Goal: Task Accomplishment & Management: Use online tool/utility

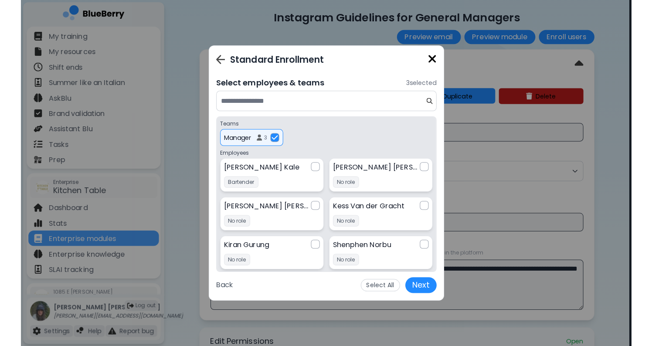
scroll to position [437, 0]
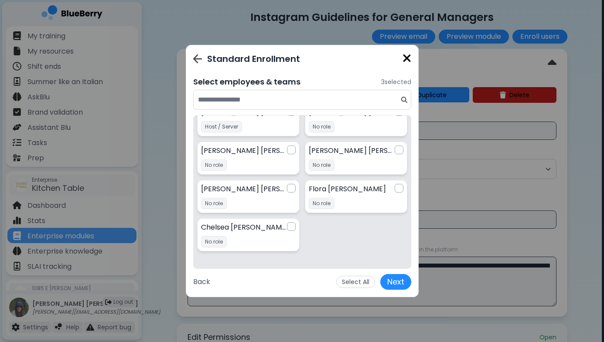
click at [206, 65] on div "Standard Enrollment" at bounding box center [302, 58] width 218 height 13
click at [194, 60] on img at bounding box center [197, 58] width 9 height 9
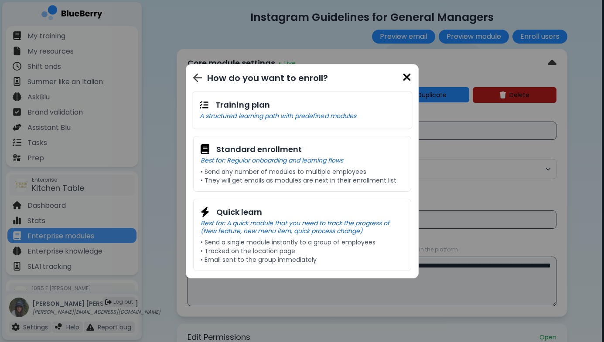
click at [196, 78] on img at bounding box center [197, 77] width 9 height 9
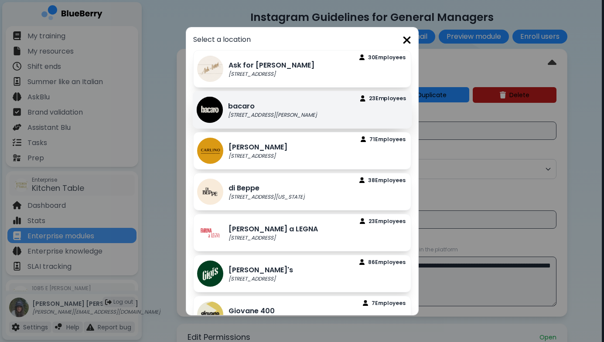
click at [217, 110] on img at bounding box center [209, 109] width 26 height 26
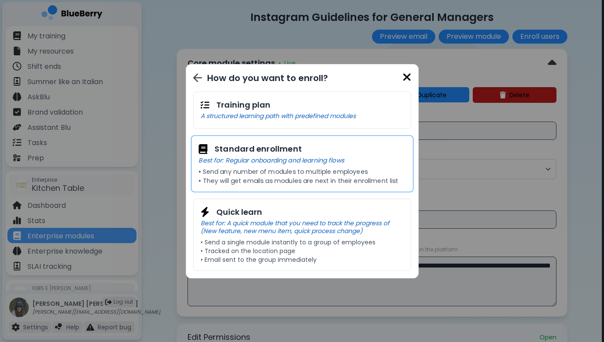
click at [258, 157] on p "Best for: Regular onboarding and learning flows" at bounding box center [301, 160] width 207 height 8
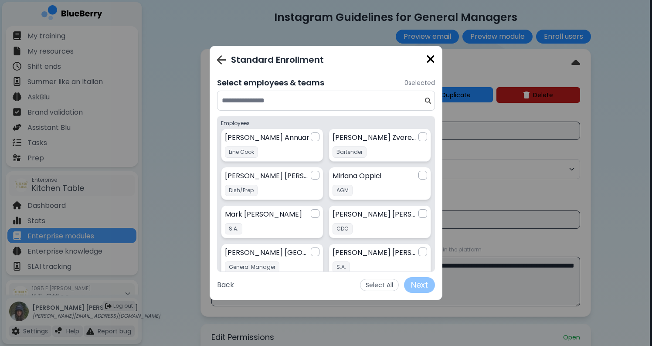
click at [224, 64] on img at bounding box center [221, 60] width 9 height 10
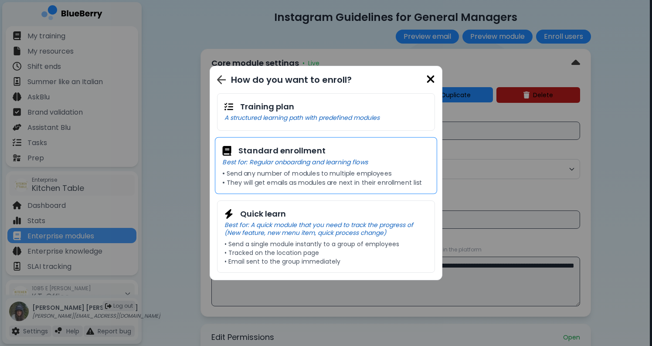
click at [243, 166] on p "Best for: Regular onboarding and learning flows" at bounding box center [325, 162] width 207 height 8
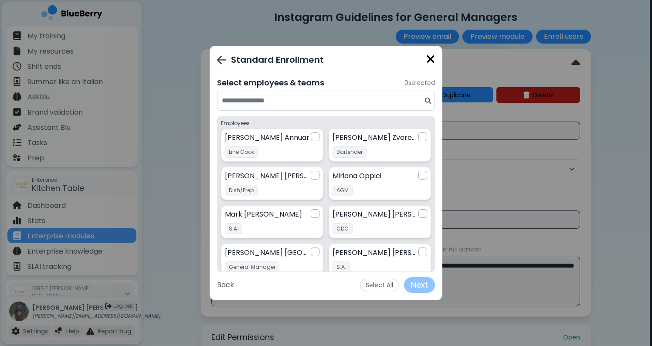
click at [221, 61] on img at bounding box center [221, 60] width 9 height 10
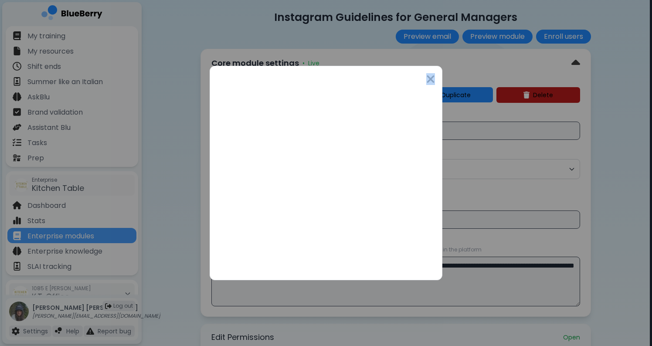
click at [221, 61] on div "How do you want to enroll? Training plan A structured learning path with predef…" at bounding box center [326, 173] width 652 height 346
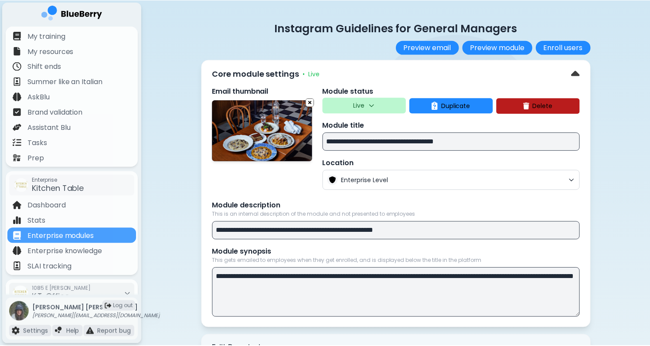
scroll to position [11, 0]
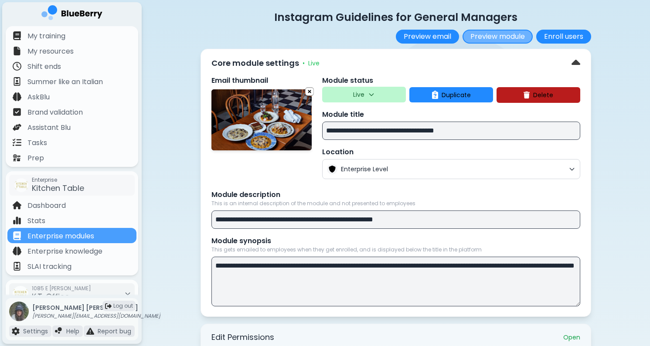
click at [496, 34] on button "Preview module" at bounding box center [497, 37] width 70 height 14
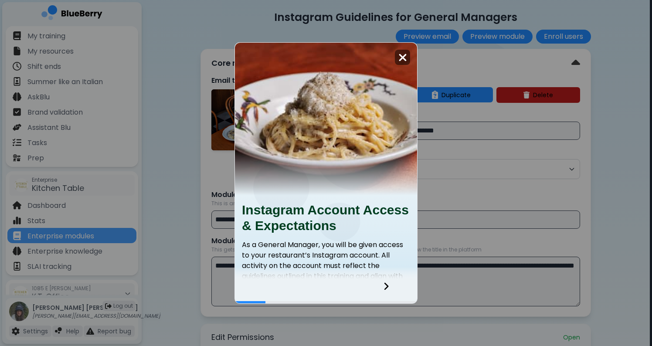
click at [398, 57] on img at bounding box center [402, 58] width 9 height 12
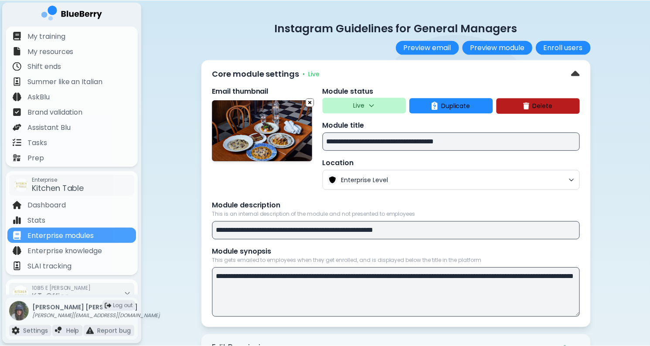
scroll to position [11, 0]
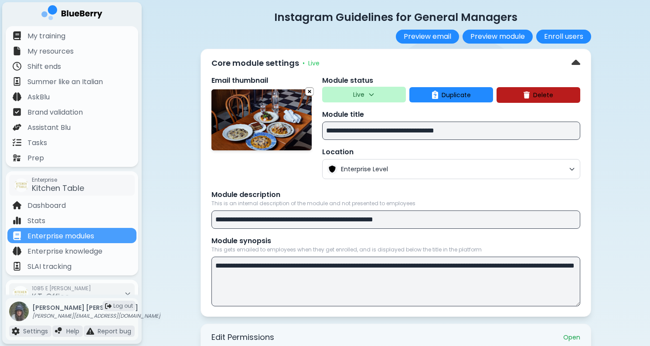
click at [576, 36] on button "Enroll users" at bounding box center [563, 37] width 55 height 14
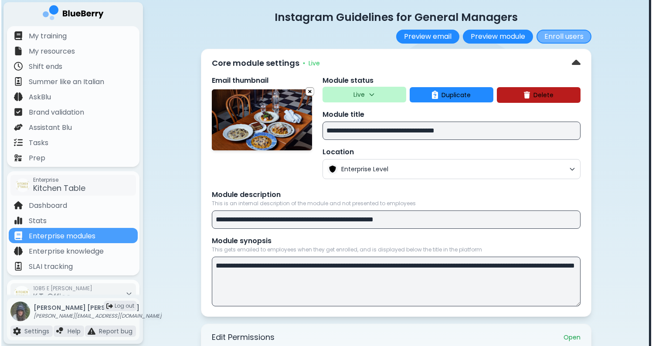
scroll to position [0, 0]
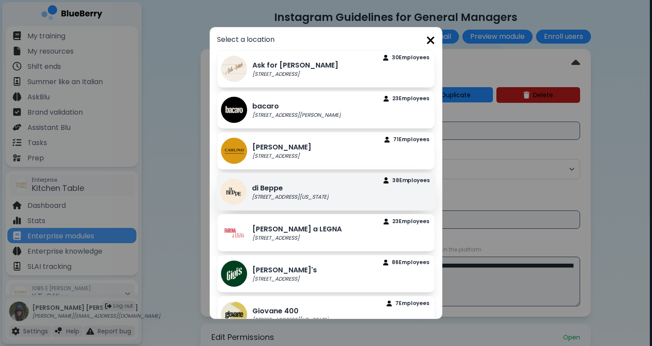
click at [285, 197] on p "[STREET_ADDRESS][US_STATE]" at bounding box center [290, 197] width 77 height 7
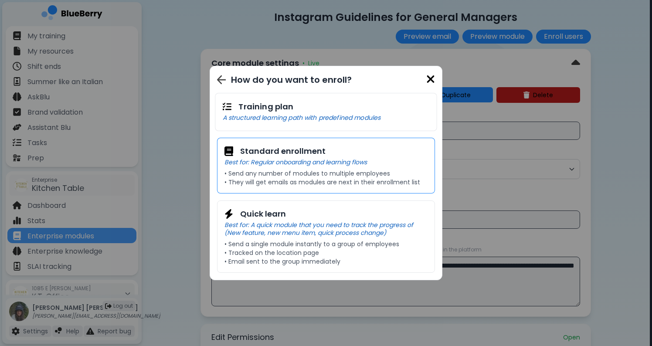
click at [266, 170] on p "• Send any number of modules to multiple employees" at bounding box center [325, 174] width 203 height 8
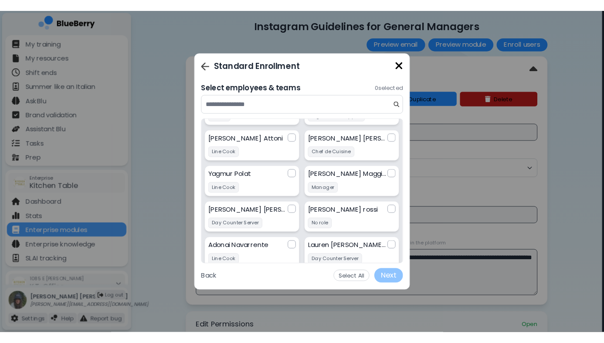
scroll to position [416, 0]
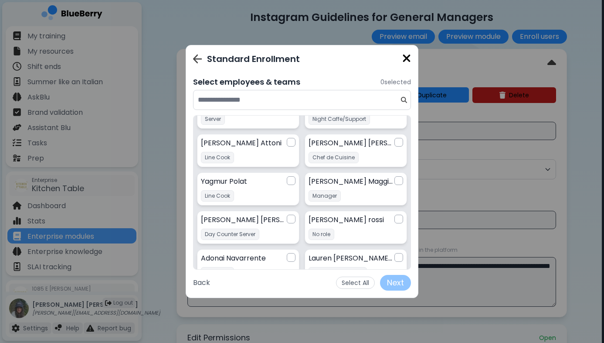
click at [194, 54] on div "Standard Enrollment" at bounding box center [302, 58] width 218 height 13
click at [195, 54] on div "Standard Enrollment" at bounding box center [302, 58] width 218 height 13
click at [197, 60] on img at bounding box center [198, 59] width 10 height 10
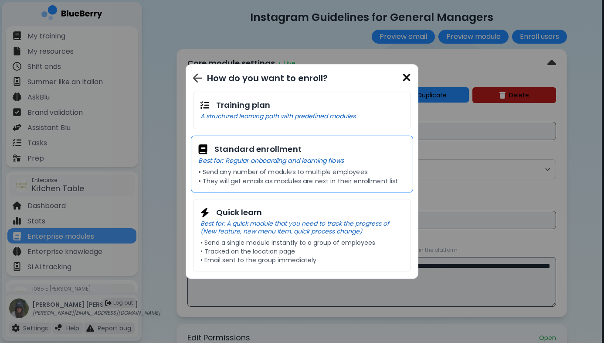
click at [222, 152] on h3 "Standard enrollment" at bounding box center [257, 149] width 87 height 13
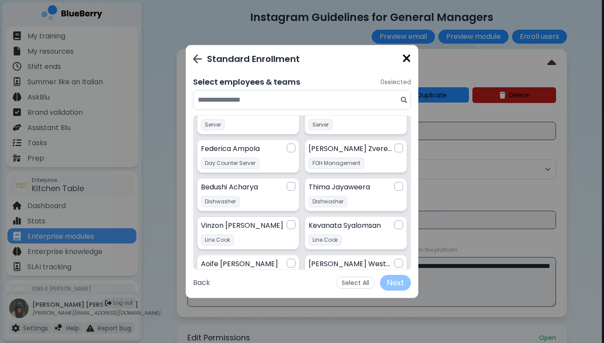
scroll to position [0, 0]
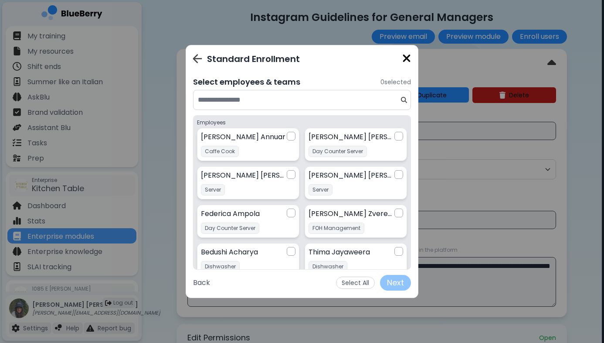
click at [197, 59] on img at bounding box center [197, 59] width 9 height 10
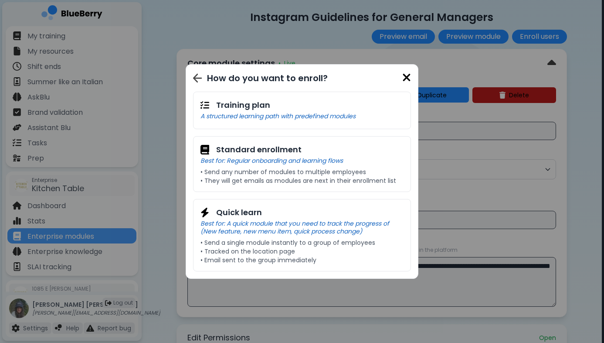
click at [193, 85] on div "How do you want to enroll? Training plan A structured learning path with predef…" at bounding box center [302, 171] width 218 height 200
click at [193, 79] on div "How do you want to enroll?" at bounding box center [300, 77] width 214 height 13
click at [192, 70] on div "How do you want to enroll? Training plan A structured learning path with predef…" at bounding box center [302, 171] width 233 height 214
click at [195, 71] on div "How do you want to enroll?" at bounding box center [300, 77] width 214 height 13
click at [195, 74] on img at bounding box center [197, 78] width 9 height 10
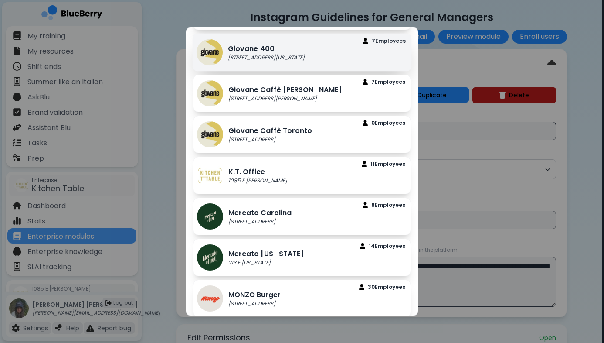
scroll to position [310, 0]
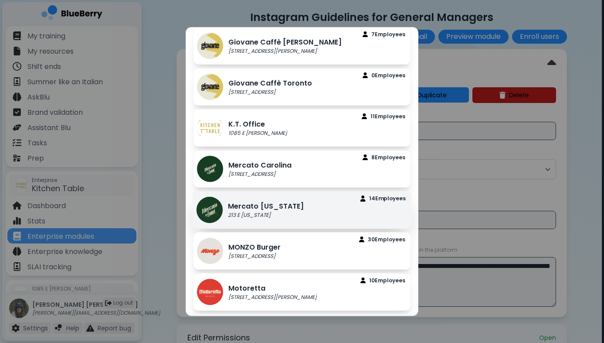
click at [255, 205] on p "Mercato [US_STATE]" at bounding box center [266, 206] width 76 height 10
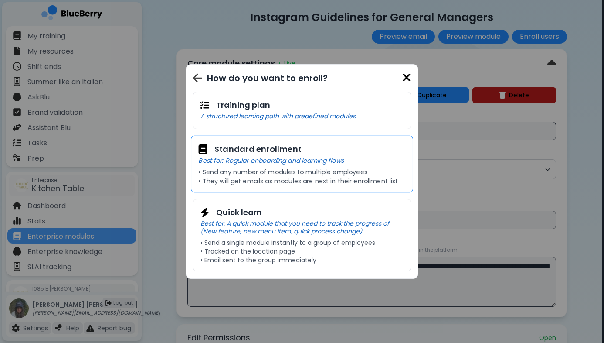
click at [256, 172] on p "• Send any number of modules to multiple employees" at bounding box center [301, 172] width 207 height 8
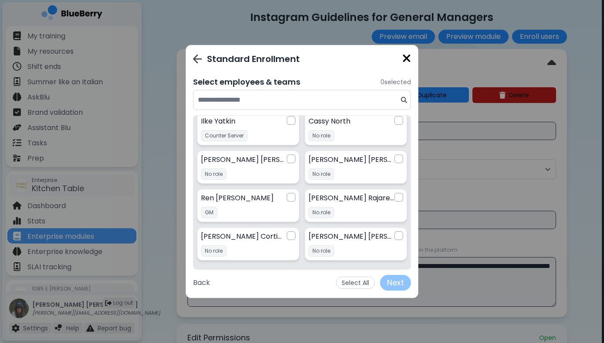
scroll to position [139, 0]
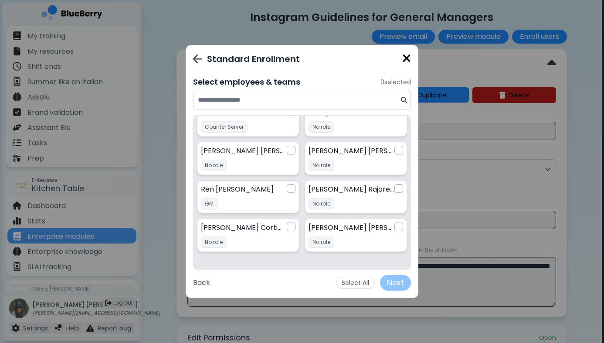
click at [293, 190] on div at bounding box center [291, 188] width 9 height 9
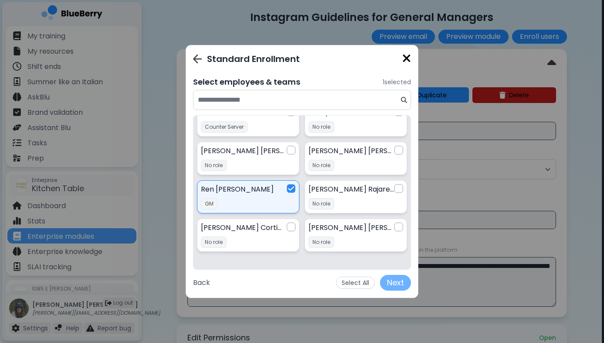
click at [394, 284] on button "Next" at bounding box center [395, 283] width 31 height 16
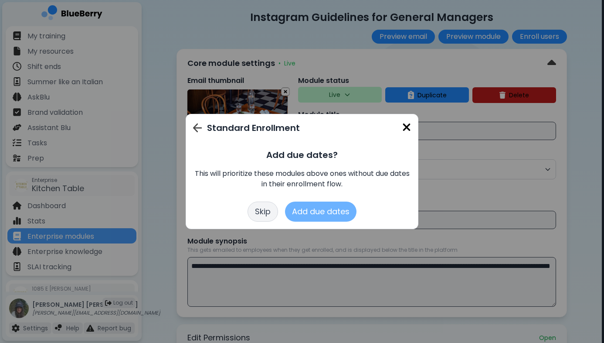
click at [327, 214] on button "Add due dates" at bounding box center [320, 211] width 71 height 20
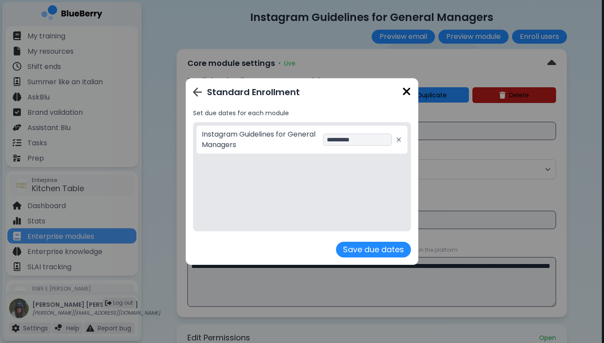
click at [374, 136] on div "**********" at bounding box center [359, 139] width 72 height 12
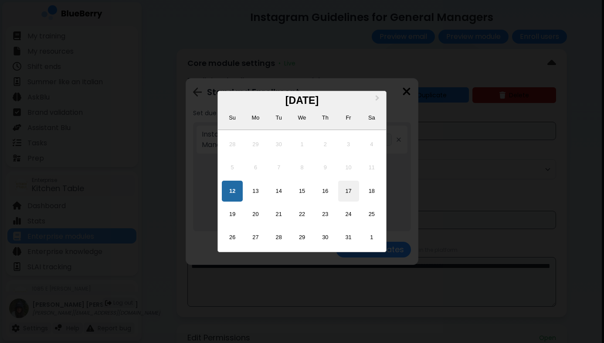
click at [350, 195] on div "17" at bounding box center [348, 190] width 21 height 21
type input "**********"
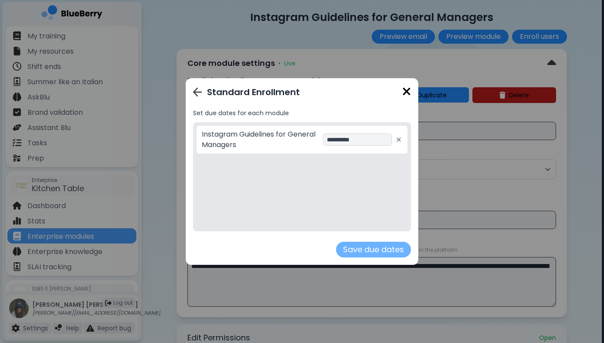
click at [368, 253] on button "Save due dates" at bounding box center [373, 249] width 75 height 16
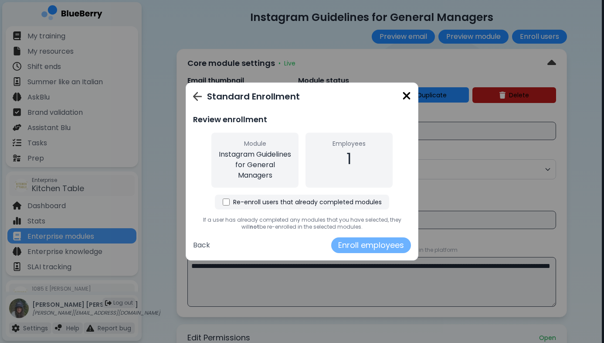
click at [367, 248] on button "Enroll employees" at bounding box center [371, 245] width 80 height 16
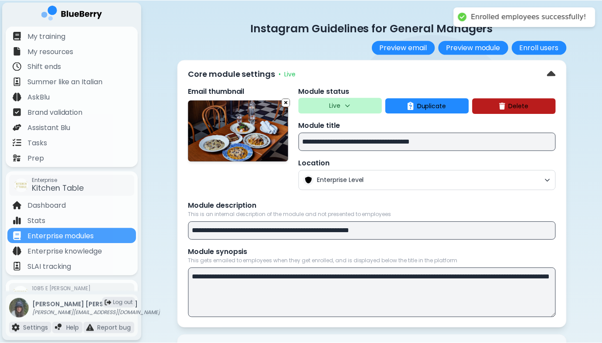
scroll to position [11, 0]
